Goal: Task Accomplishment & Management: Manage account settings

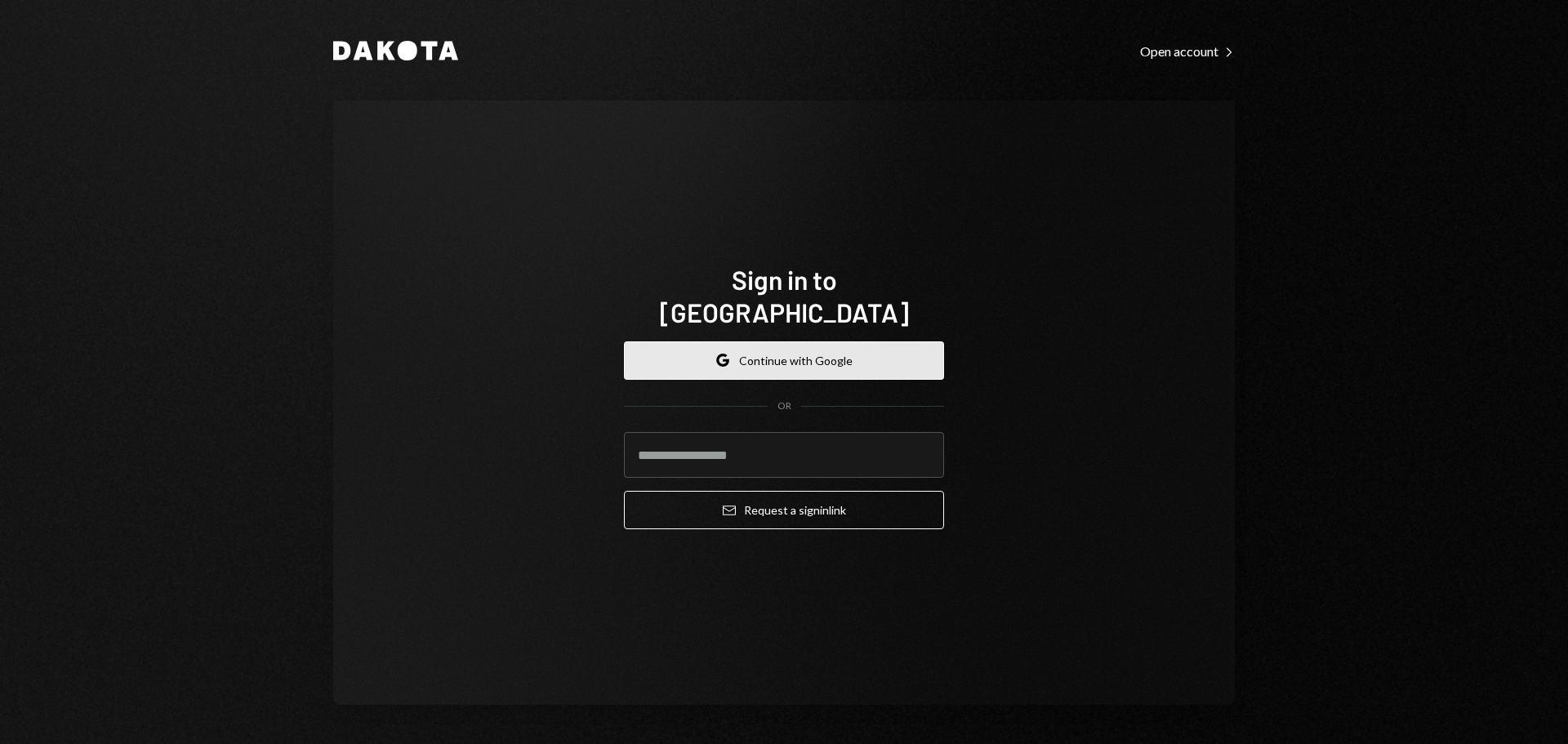
click at [769, 343] on button "Google Continue with Google" at bounding box center [784, 360] width 320 height 39
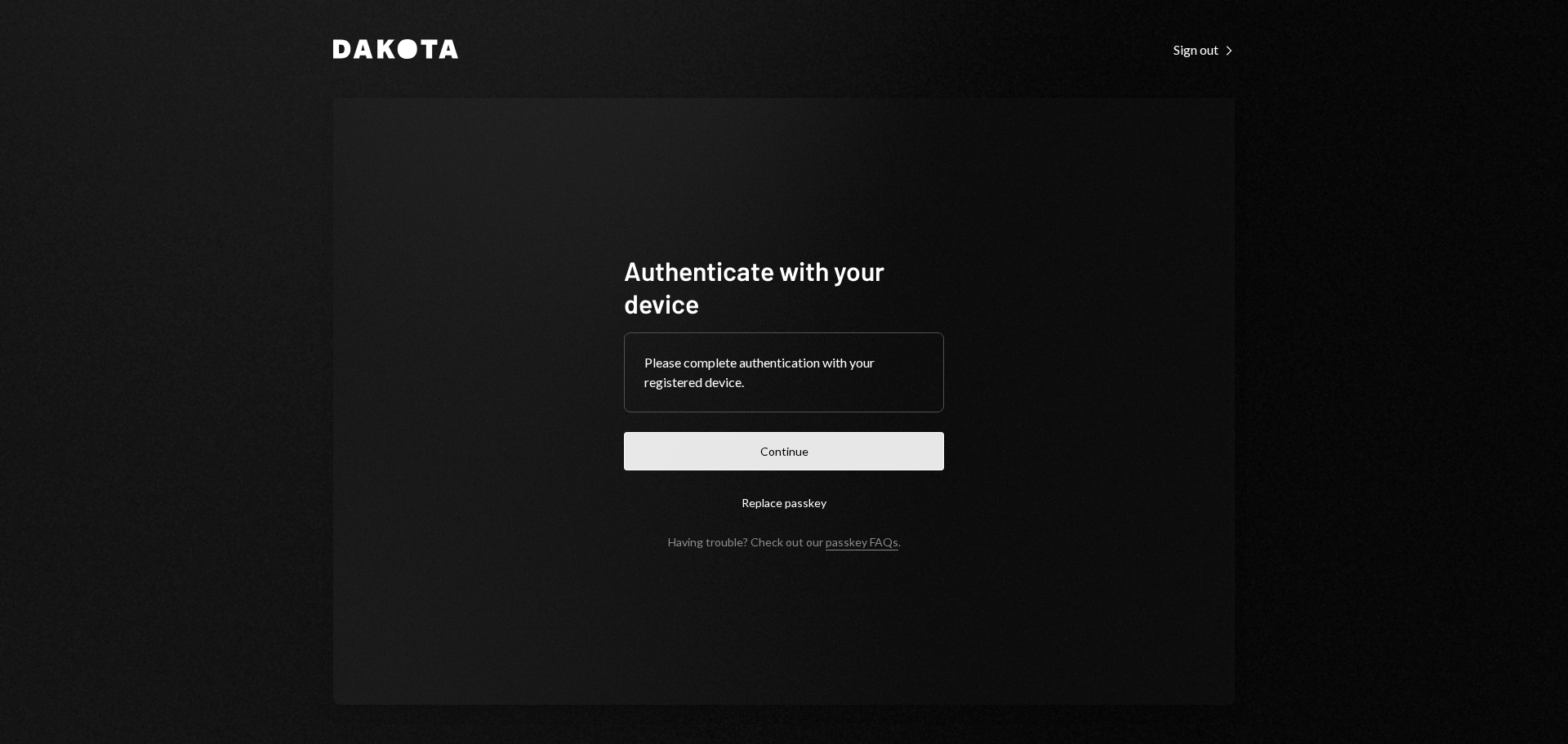
click at [838, 453] on button "Continue" at bounding box center [784, 451] width 320 height 39
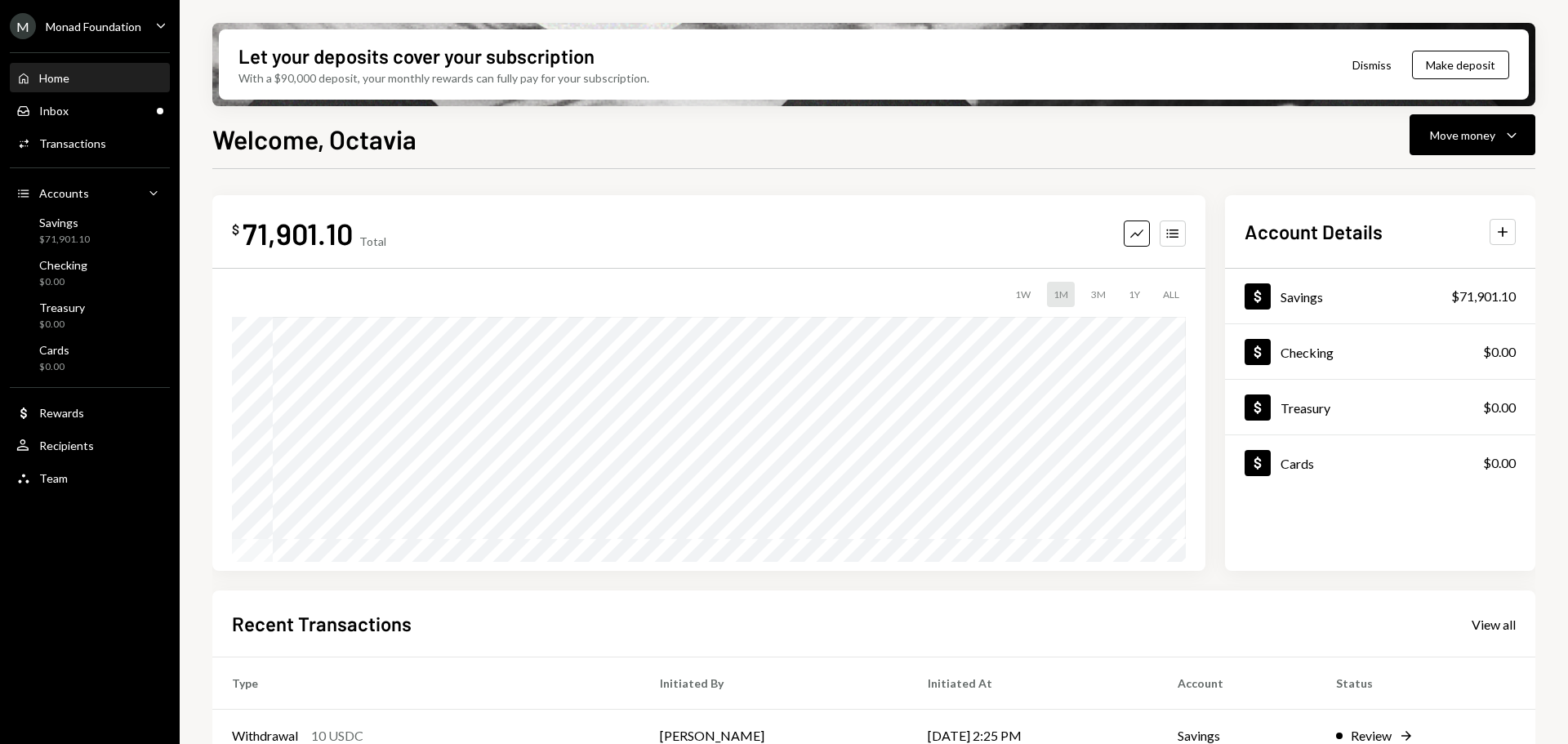
click at [156, 20] on icon "Caret Down" at bounding box center [161, 25] width 18 height 18
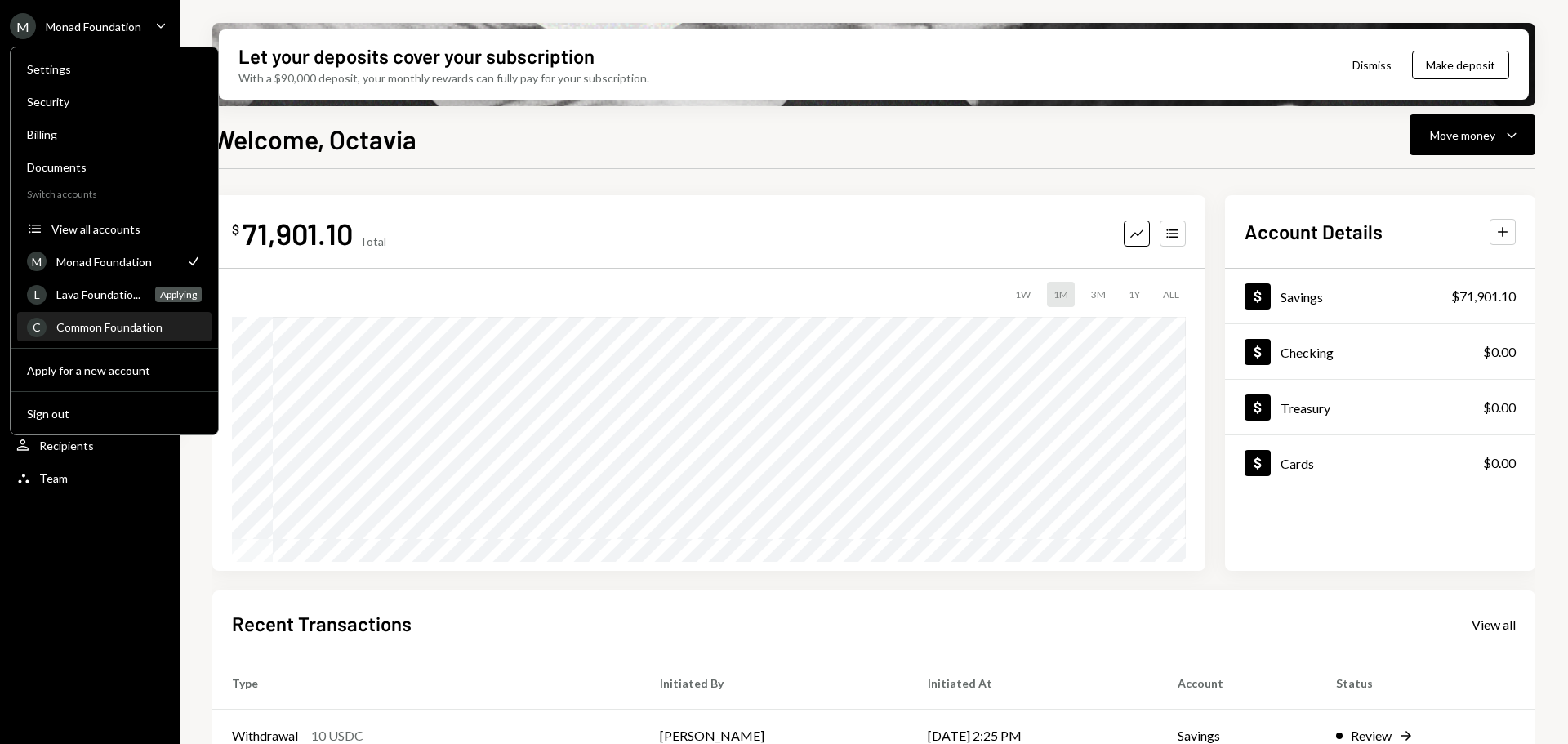
click at [105, 328] on div "Common Foundation" at bounding box center [128, 327] width 145 height 14
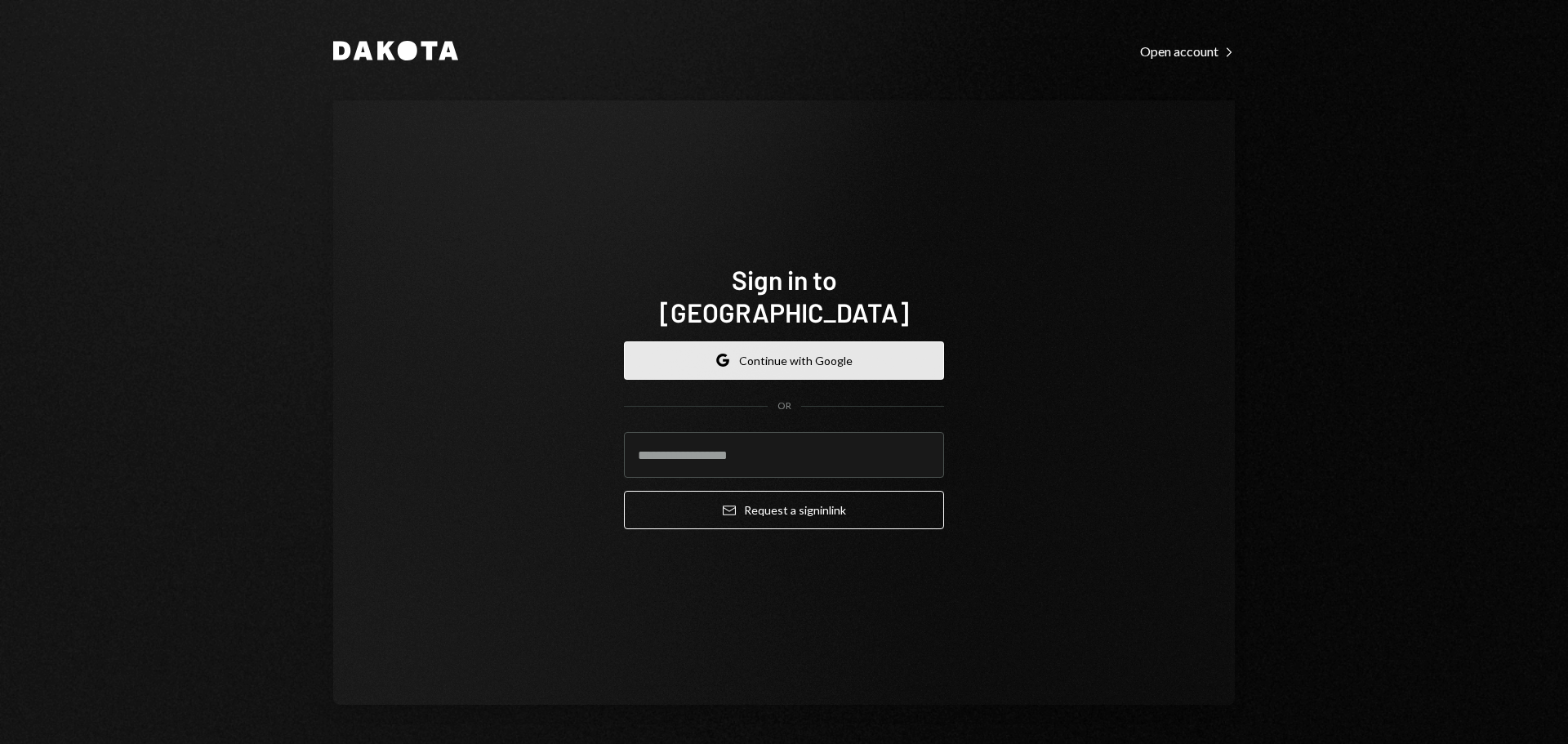
click at [759, 351] on button "Google Continue with Google" at bounding box center [784, 360] width 320 height 39
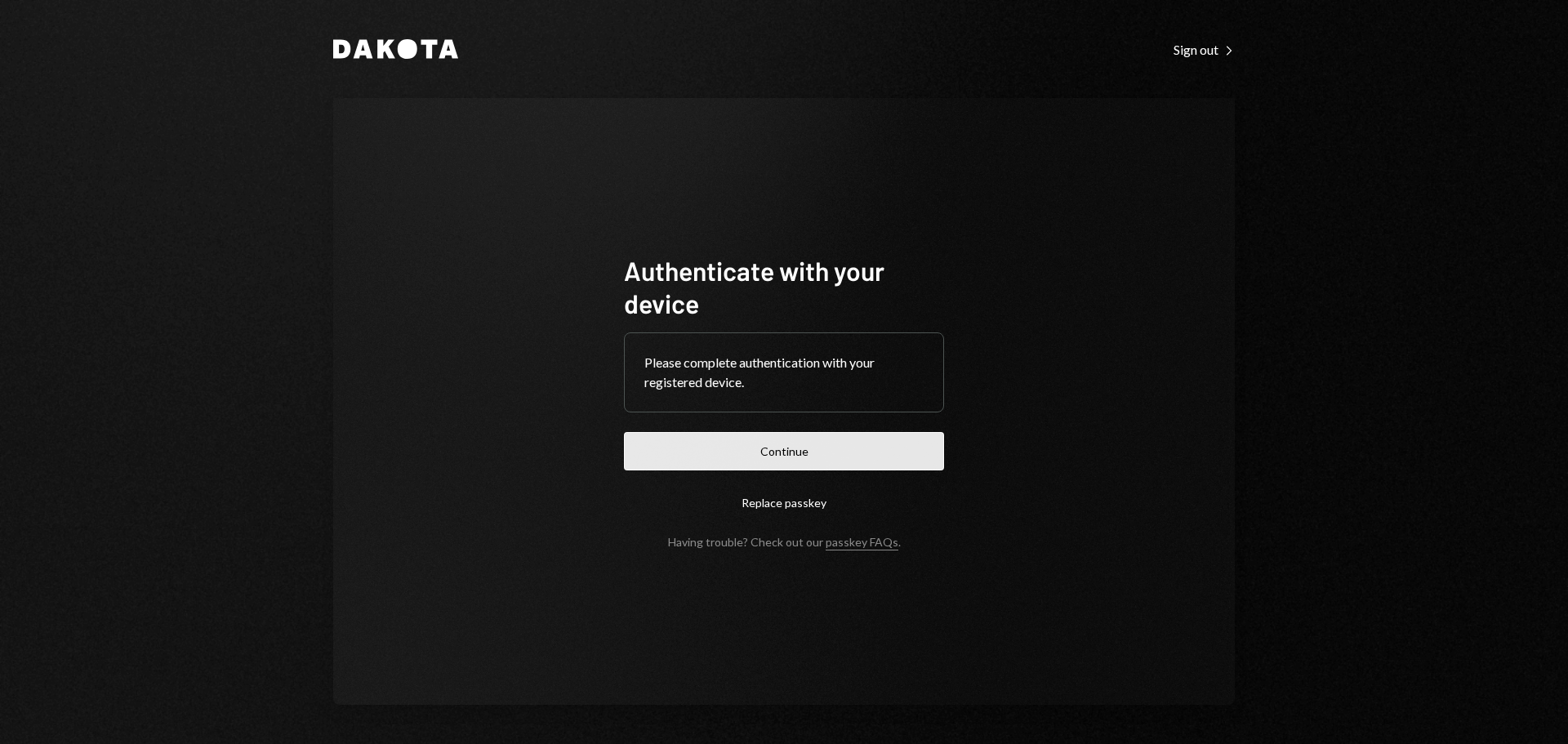
click at [850, 454] on button "Continue" at bounding box center [784, 451] width 320 height 39
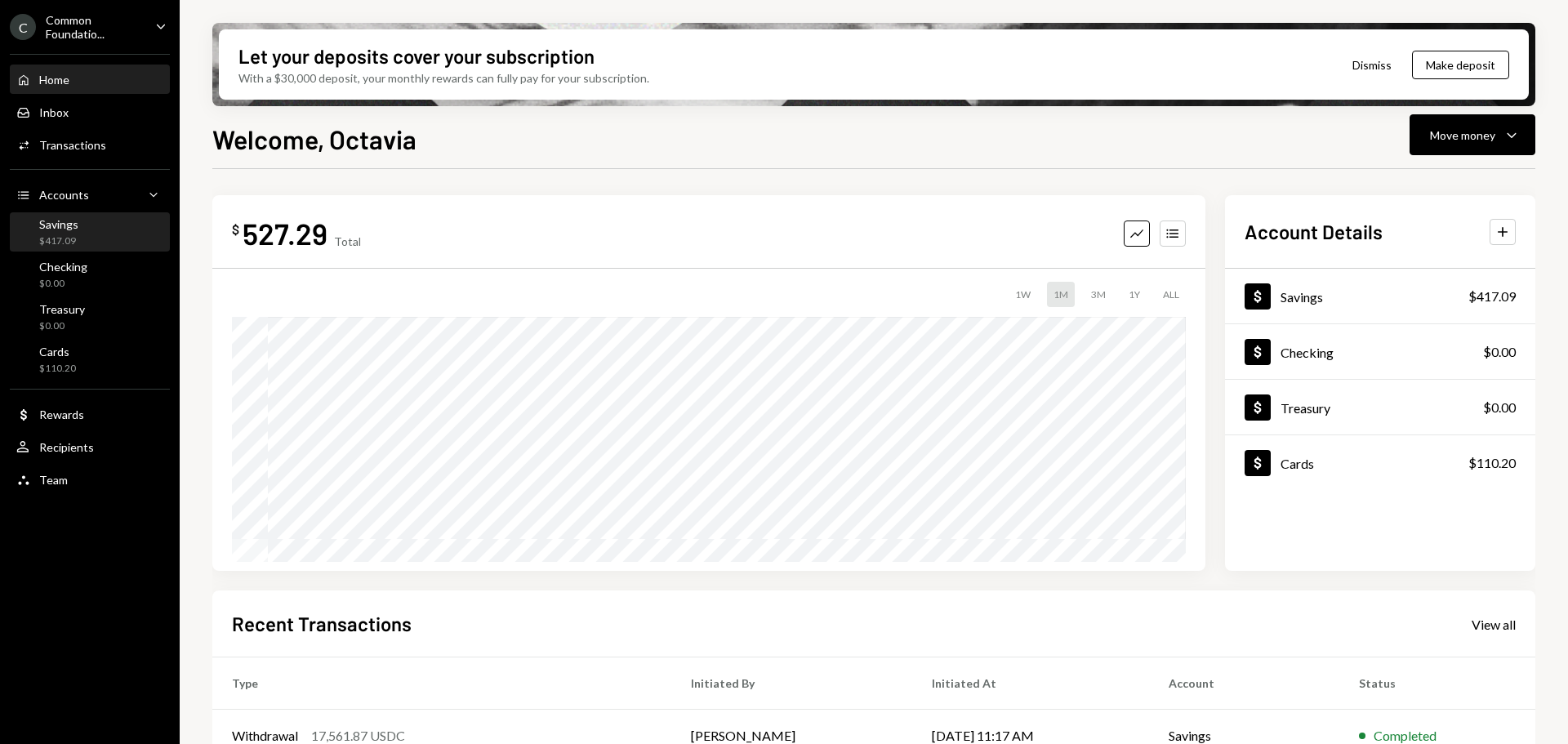
click at [58, 227] on div "Savings" at bounding box center [59, 224] width 40 height 14
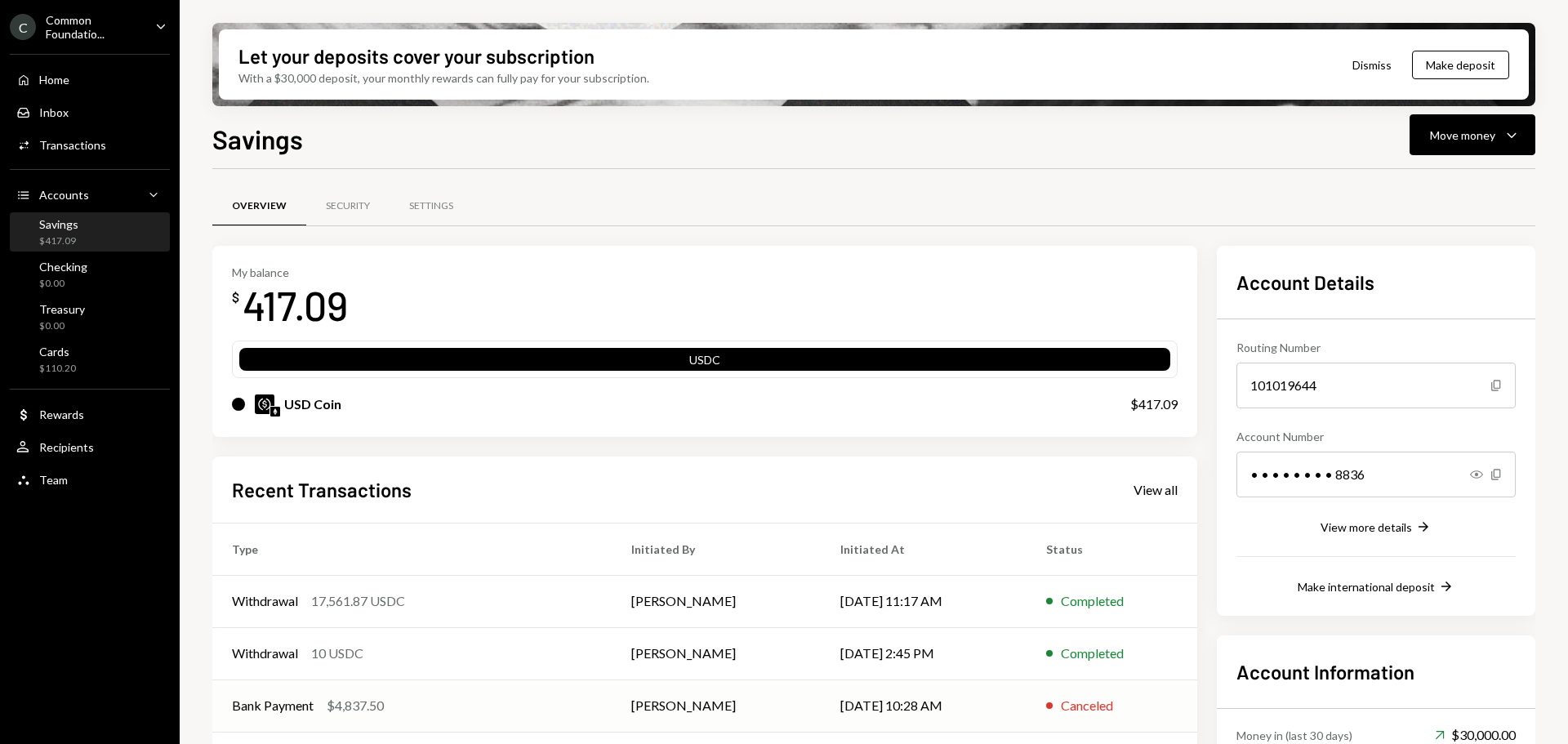
scroll to position [144, 0]
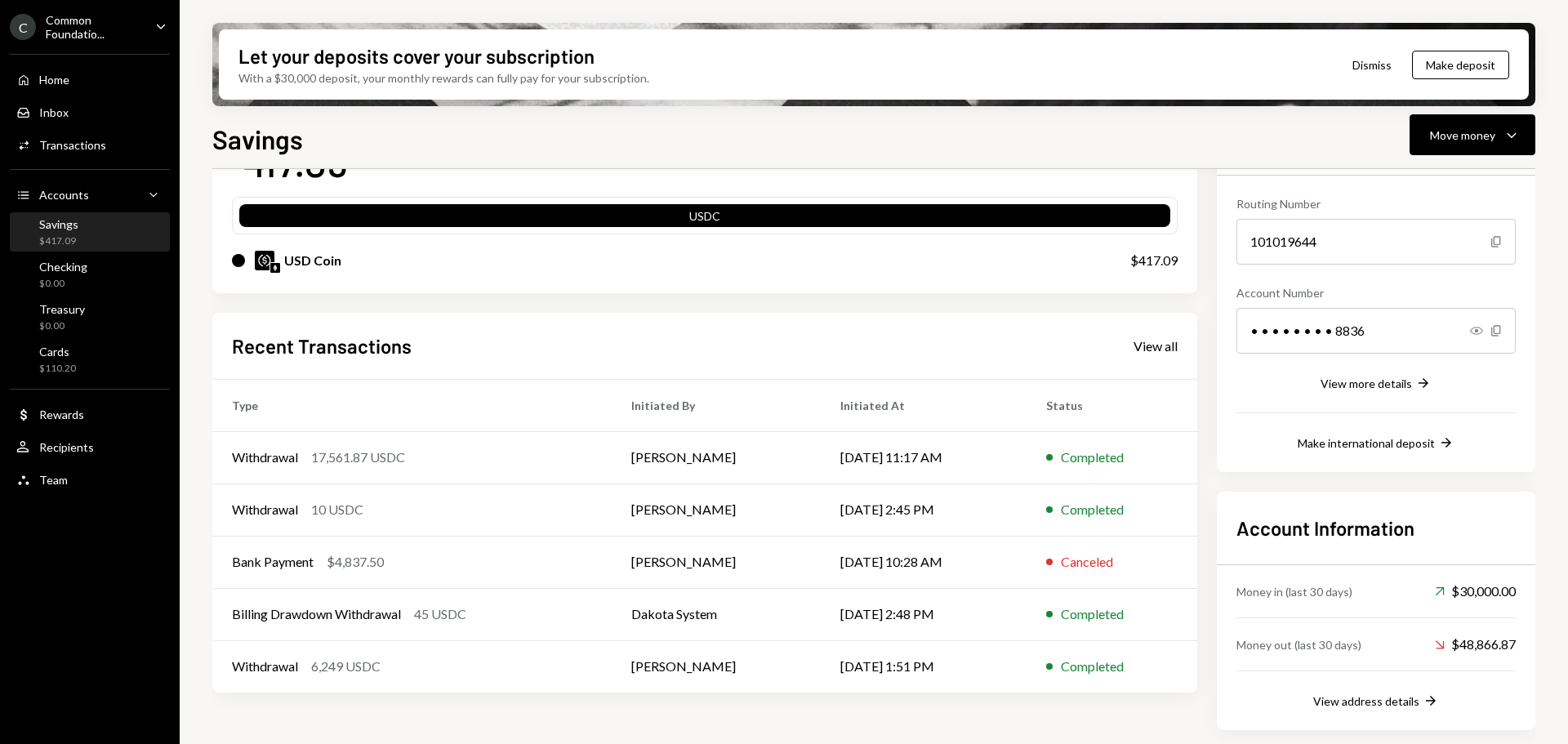
click at [1162, 336] on div "Recent Transactions View all" at bounding box center [705, 345] width 946 height 27
click at [1165, 354] on div "Recent Transactions View all" at bounding box center [705, 345] width 946 height 27
click at [1151, 343] on div "View all" at bounding box center [1156, 346] width 44 height 17
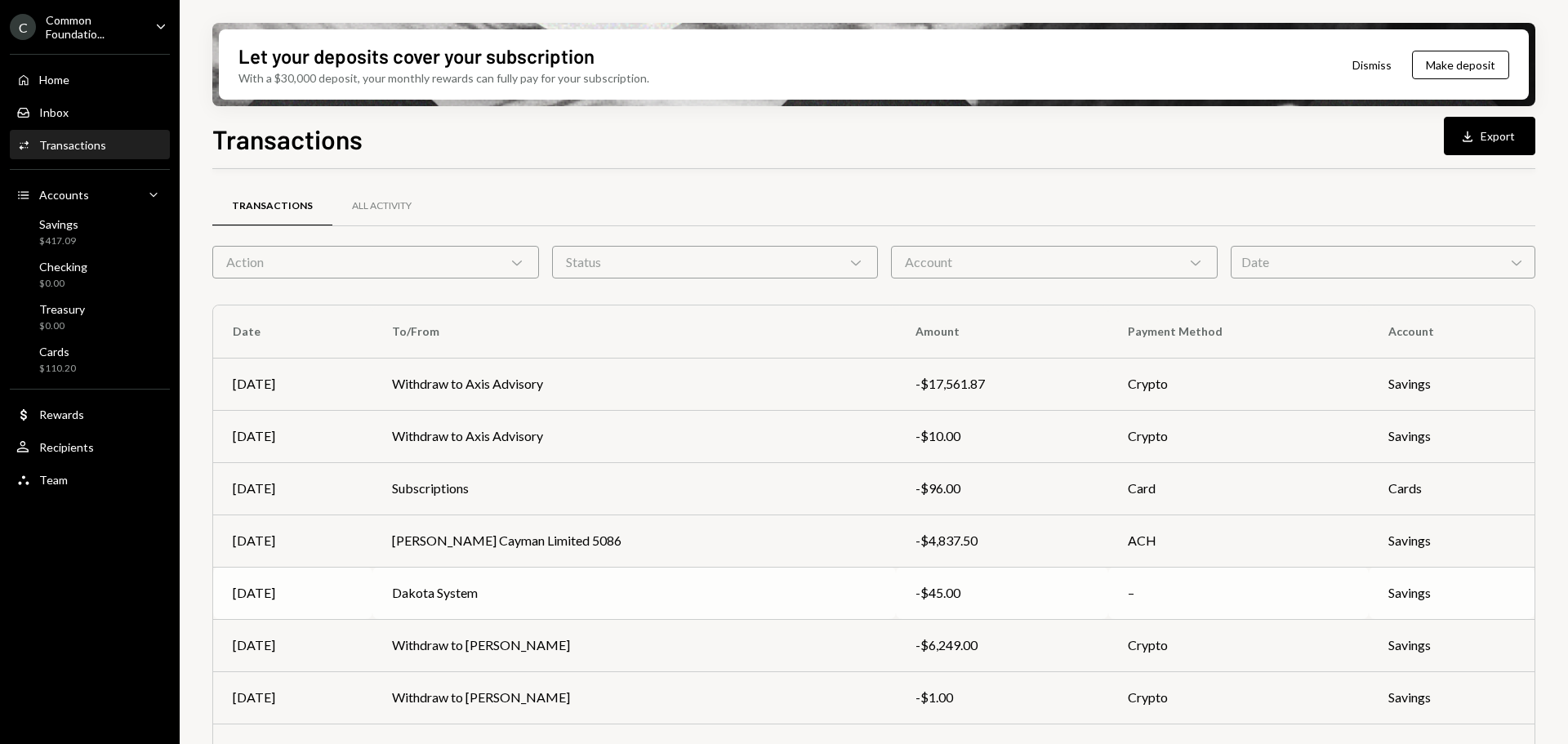
scroll to position [186, 0]
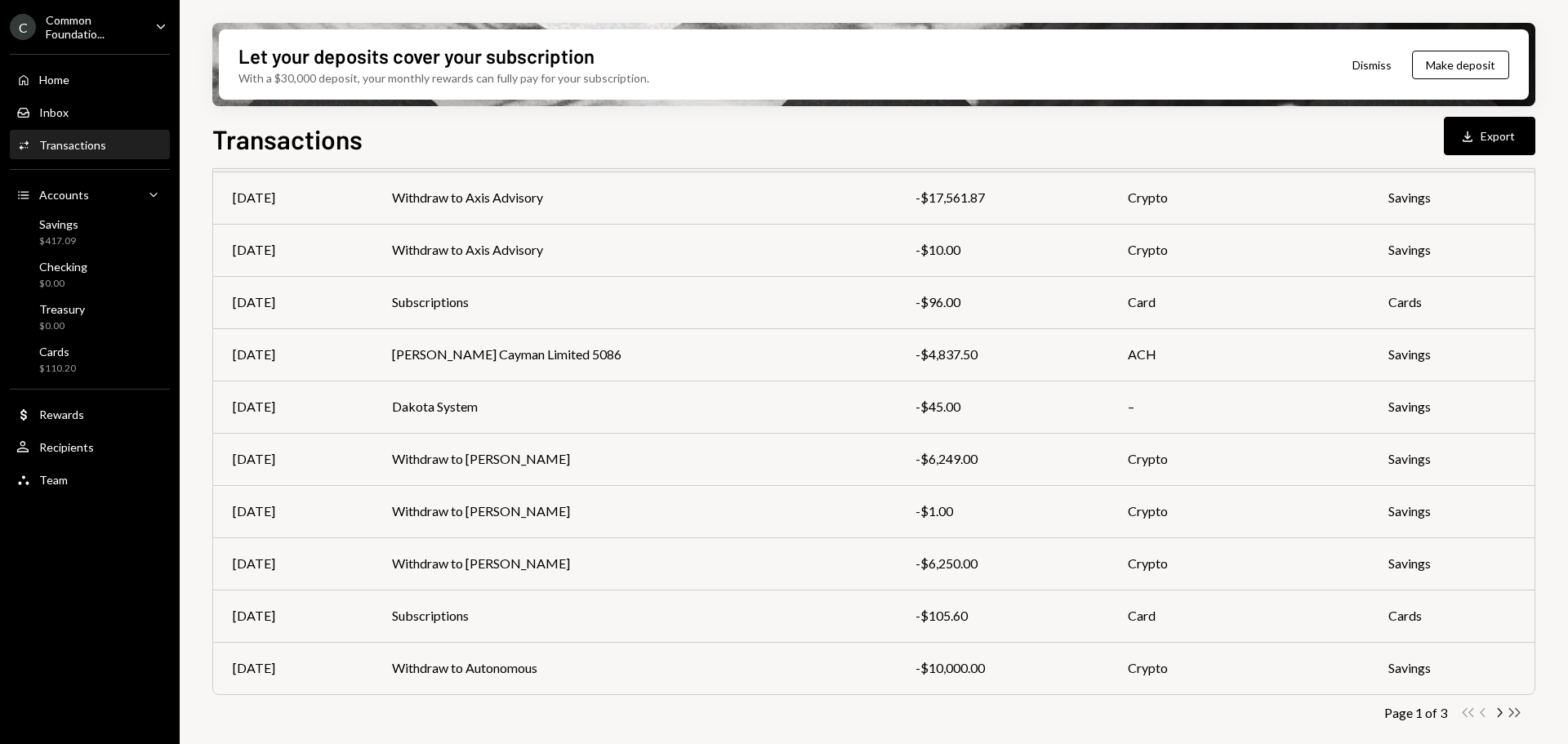
click at [1514, 711] on icon "button" at bounding box center [1515, 712] width 11 height 9
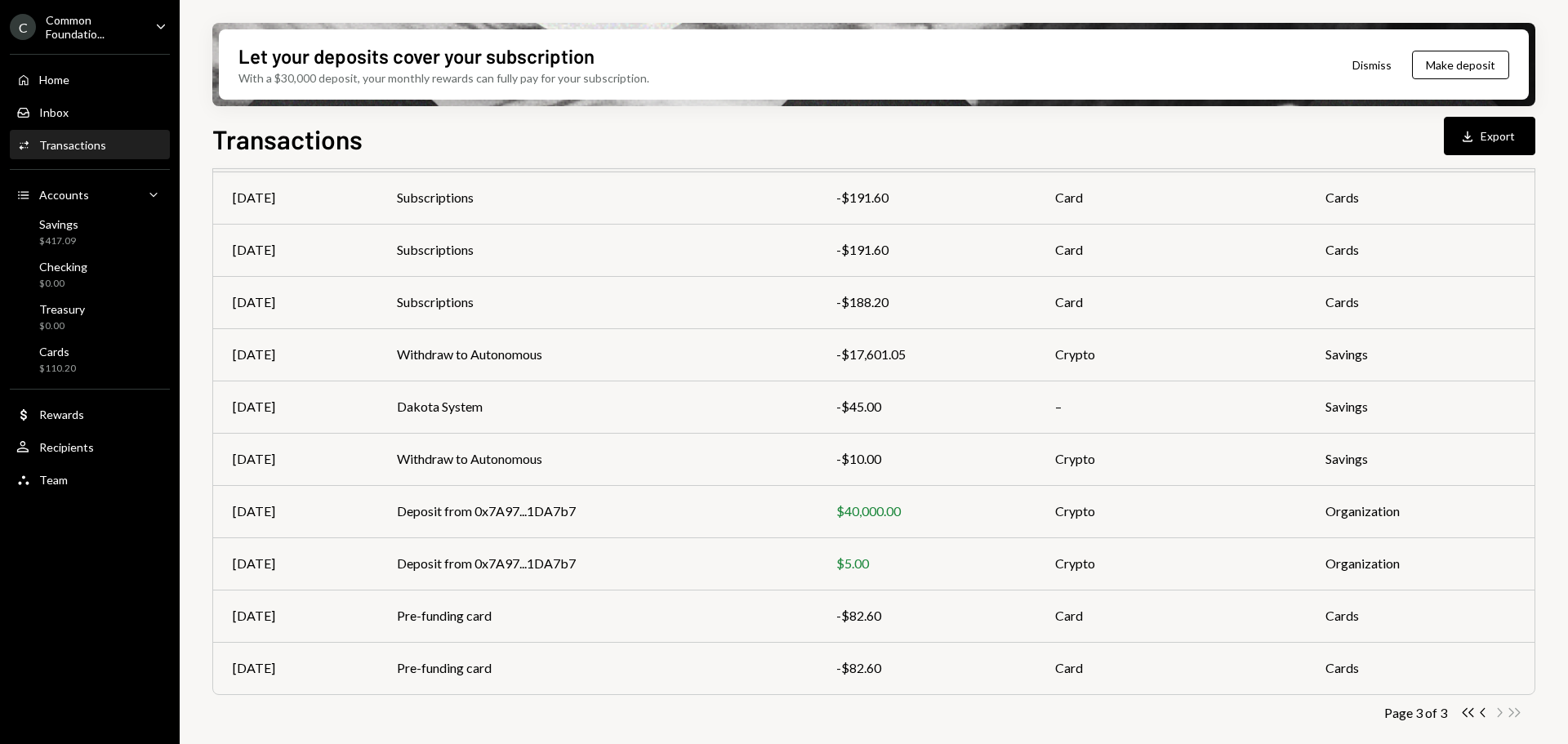
click at [141, 18] on div "Common Foundatio..." at bounding box center [94, 27] width 97 height 28
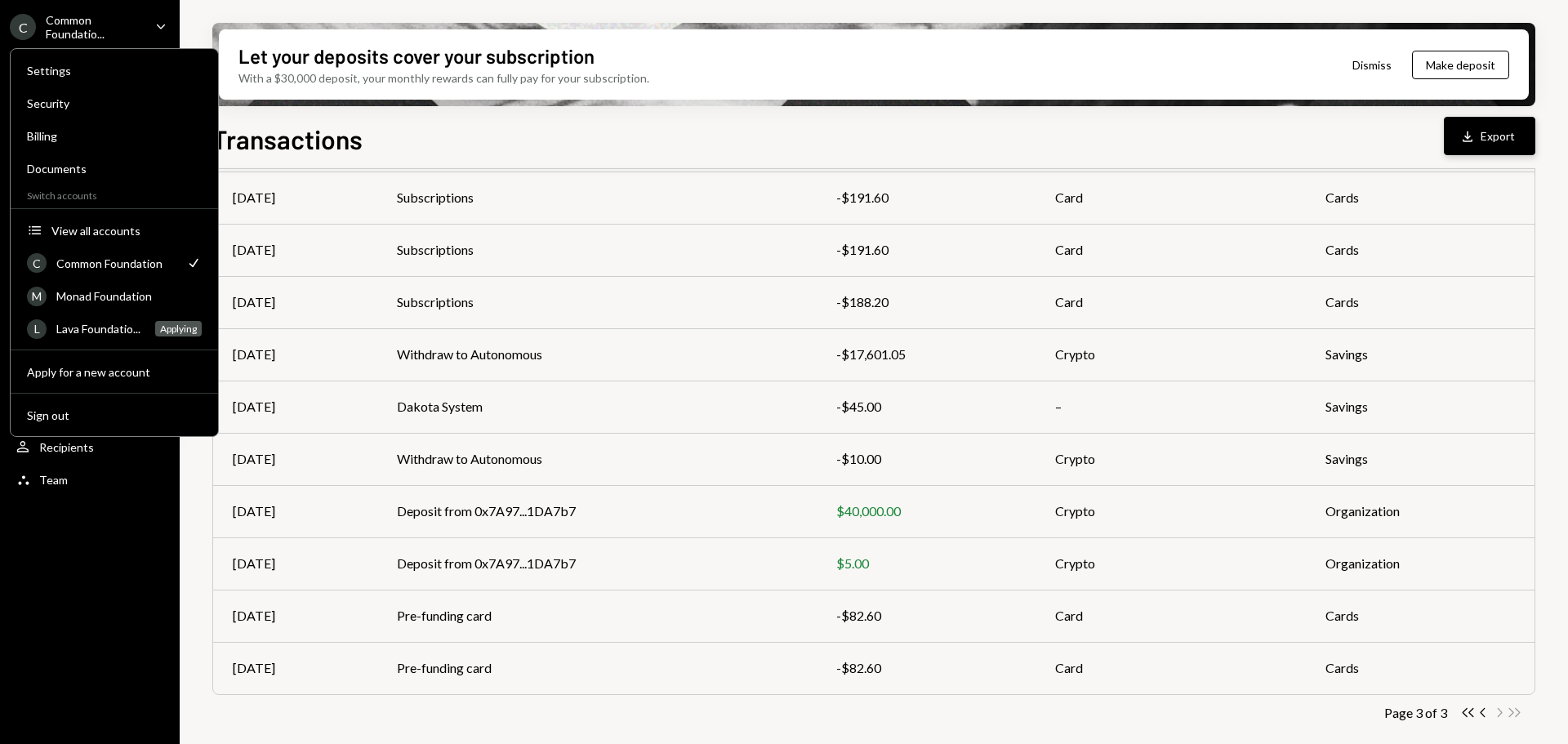
click at [1468, 134] on icon "button" at bounding box center [1468, 136] width 10 height 11
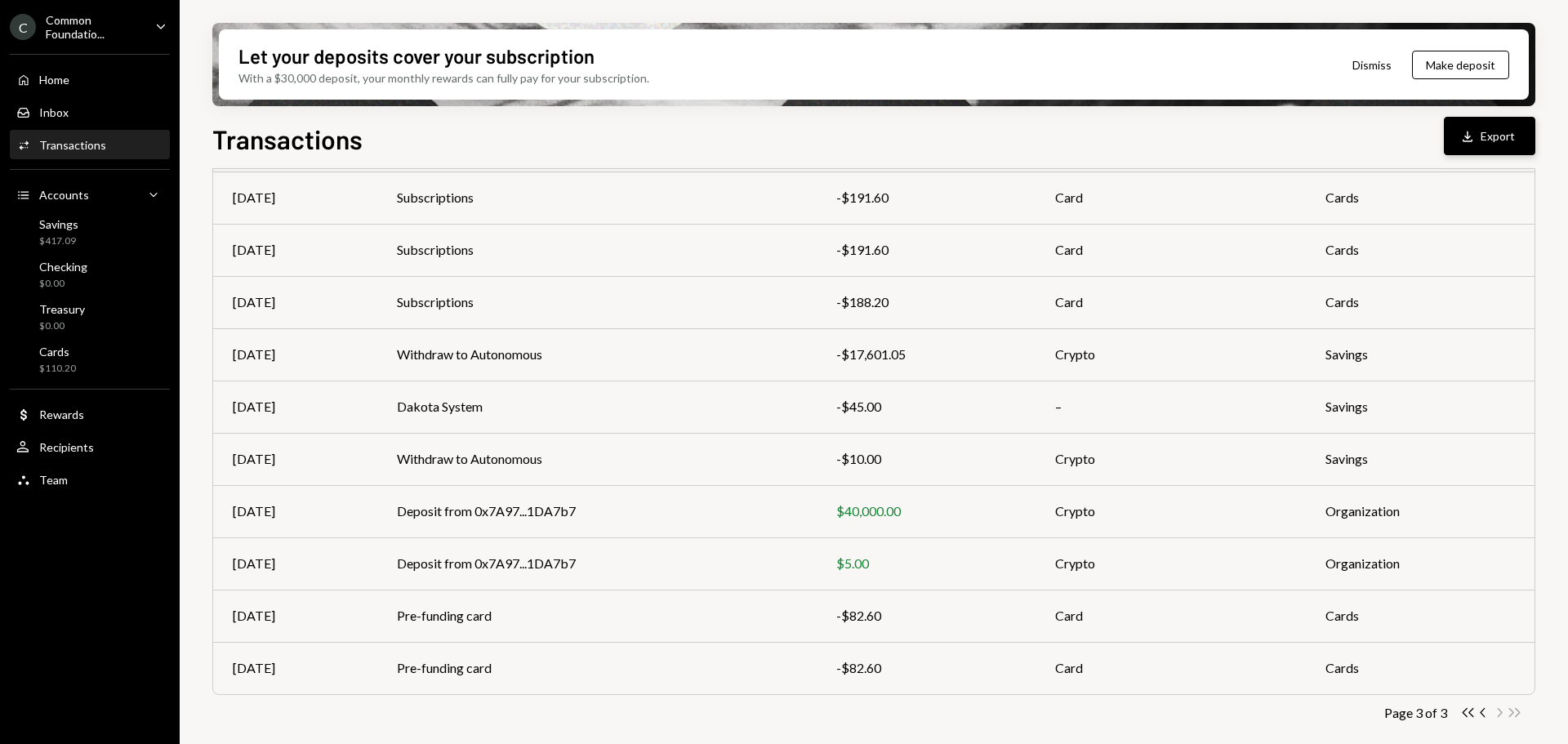
click at [1483, 713] on icon "button" at bounding box center [1483, 712] width 5 height 9
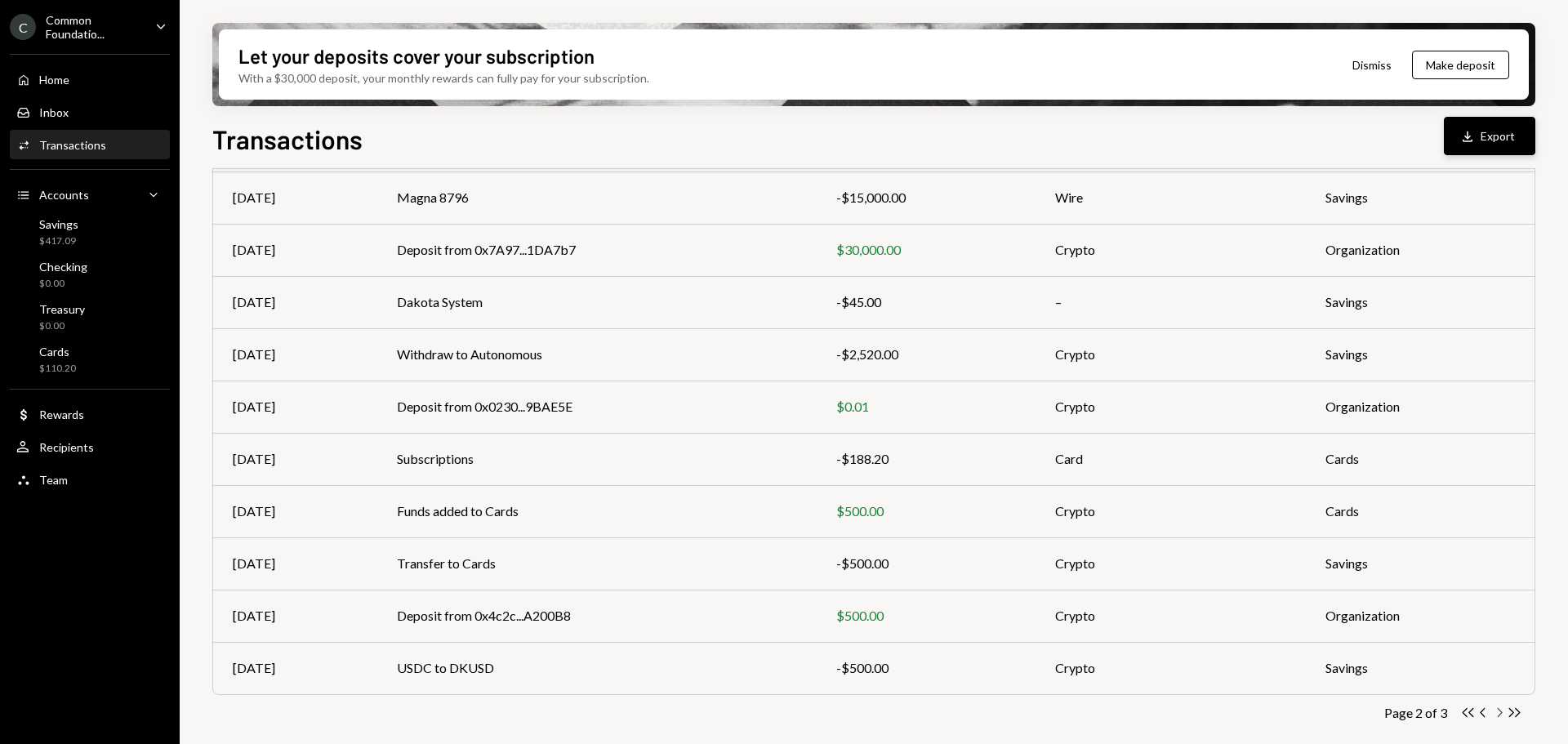
click at [1499, 712] on icon "Chevron Right" at bounding box center [1499, 712] width 16 height 16
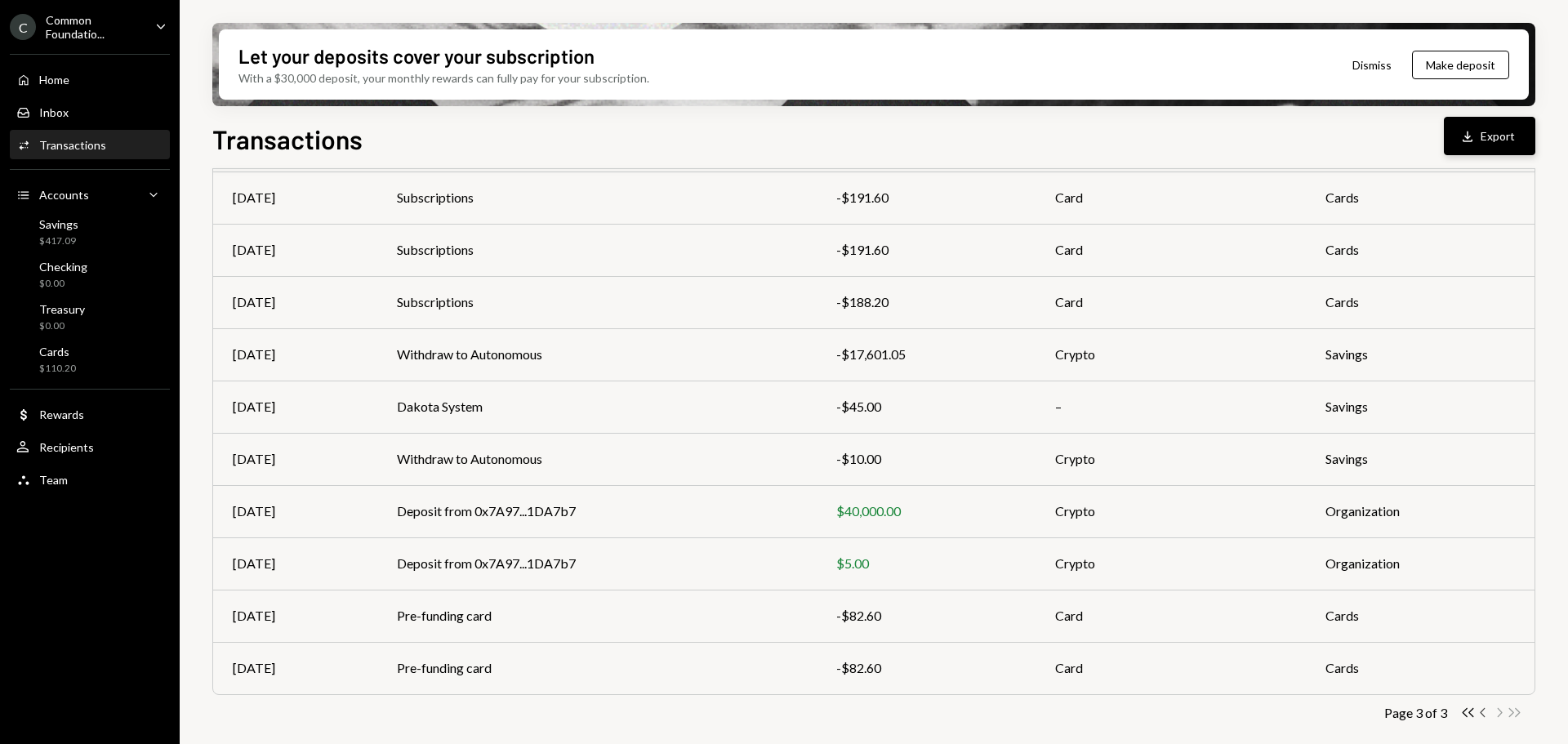
click at [1481, 714] on icon "Chevron Left" at bounding box center [1484, 712] width 16 height 16
